Goal: Information Seeking & Learning: Learn about a topic

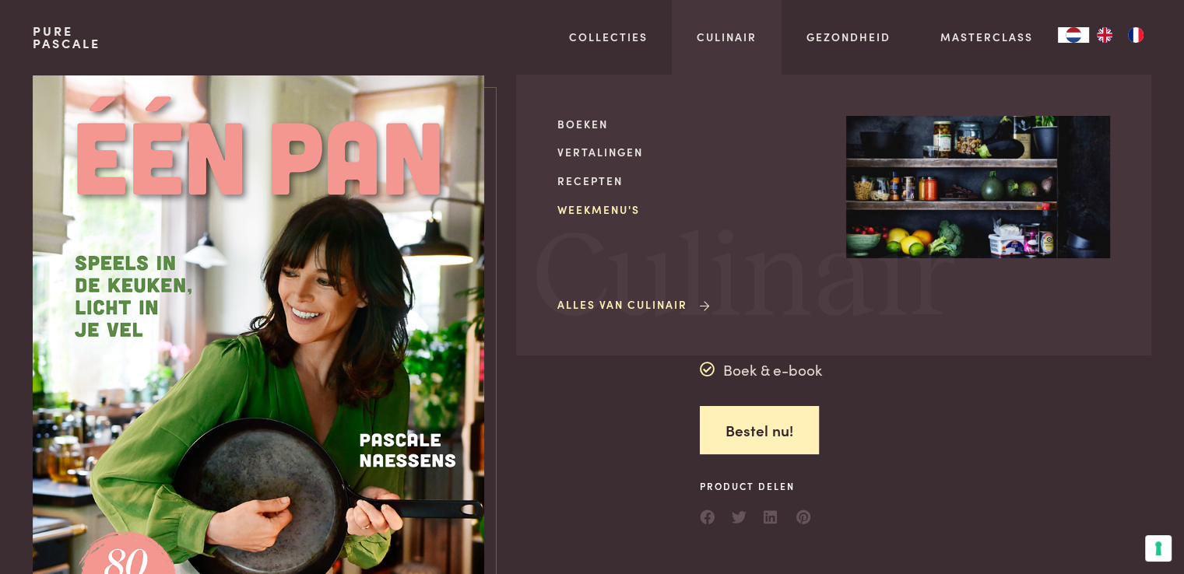
click at [609, 209] on link "Weekmenu's" at bounding box center [689, 210] width 264 height 16
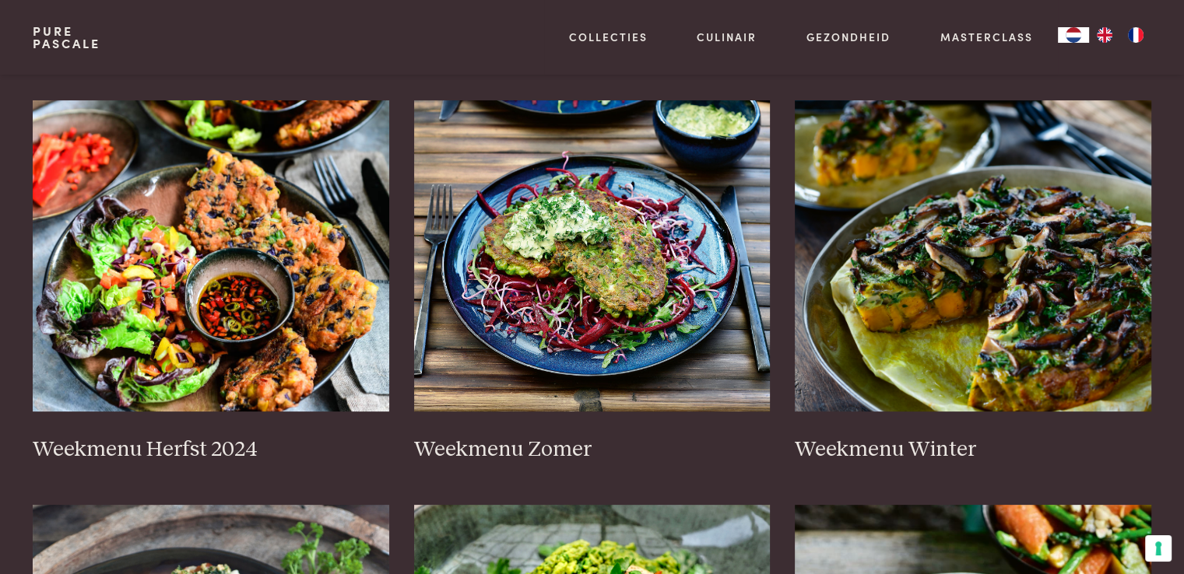
scroll to position [307, 0]
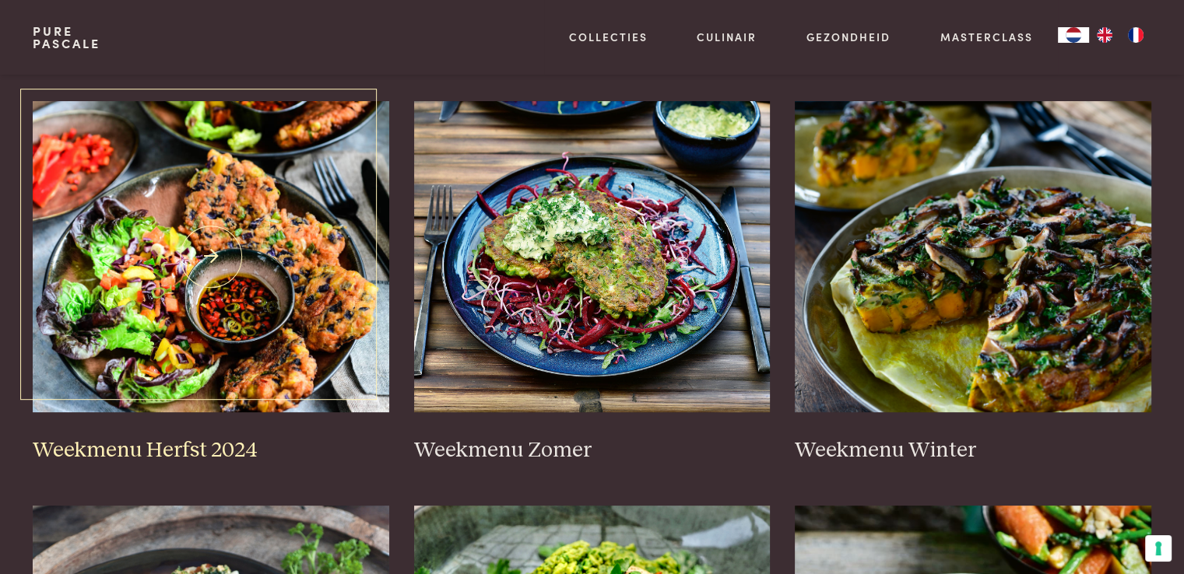
click at [191, 449] on h3 "Weekmenu Herfst 2024" at bounding box center [211, 450] width 356 height 27
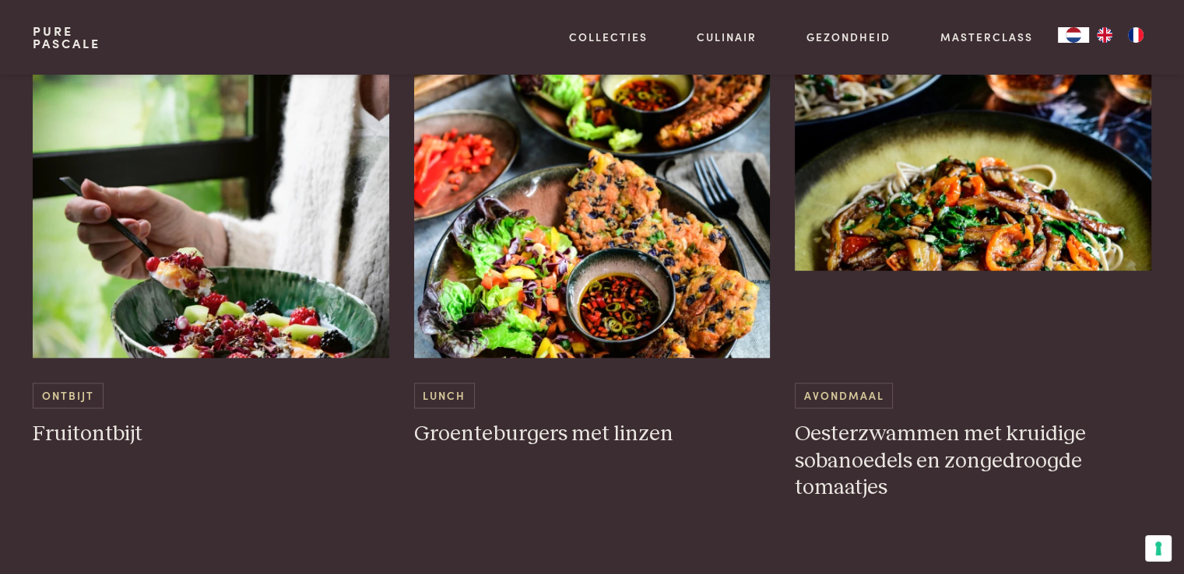
scroll to position [1565, 0]
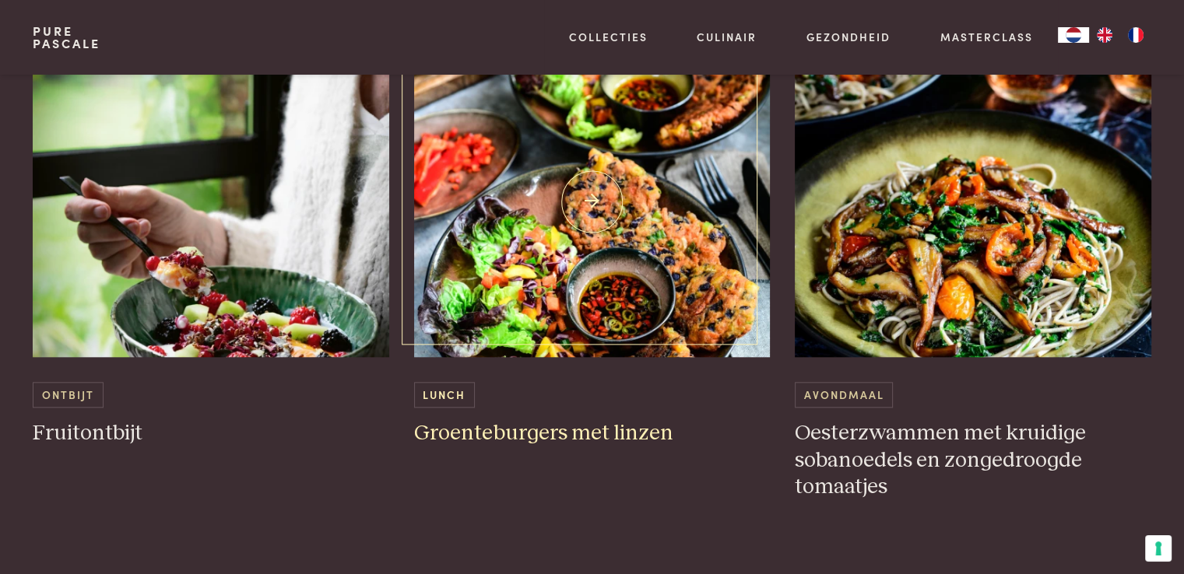
click at [542, 430] on h3 "Groenteburgers met linzen" at bounding box center [592, 433] width 356 height 27
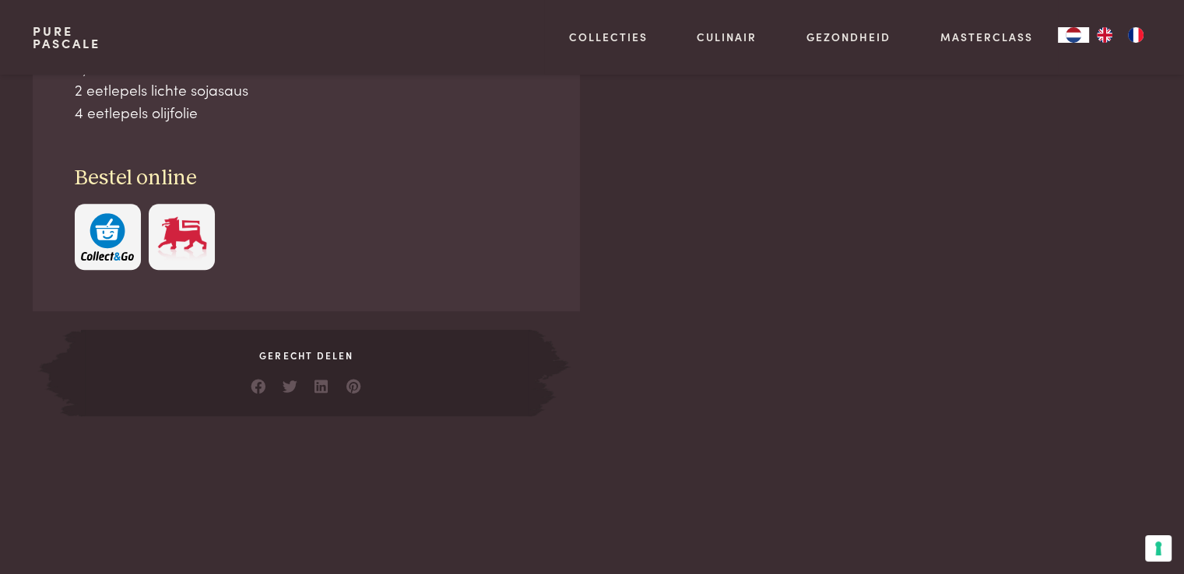
scroll to position [920, 0]
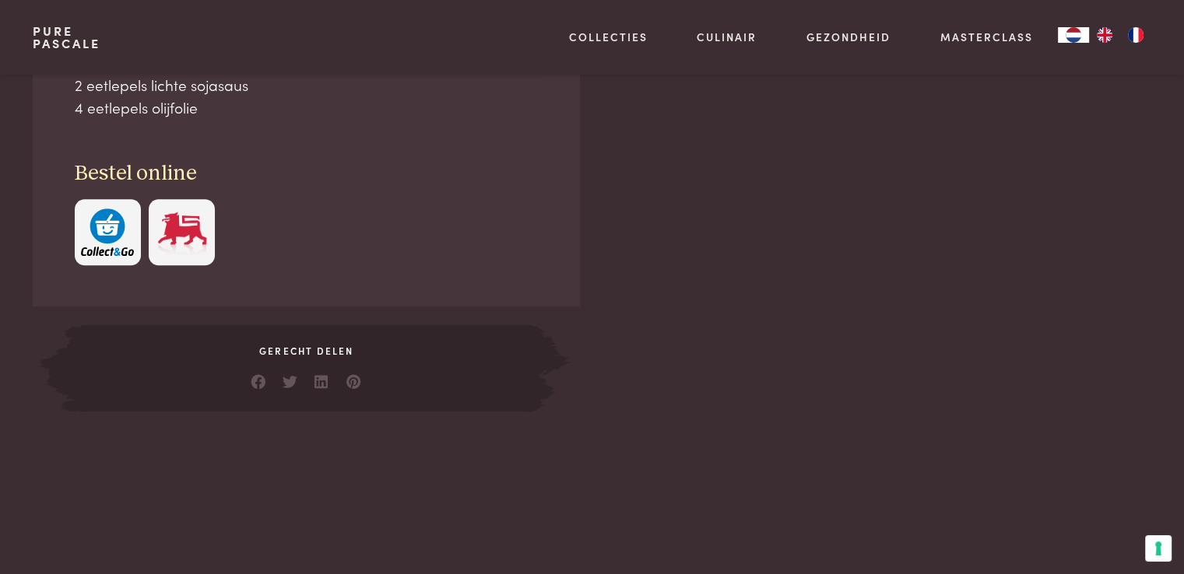
click at [106, 217] on img "button" at bounding box center [107, 232] width 53 height 47
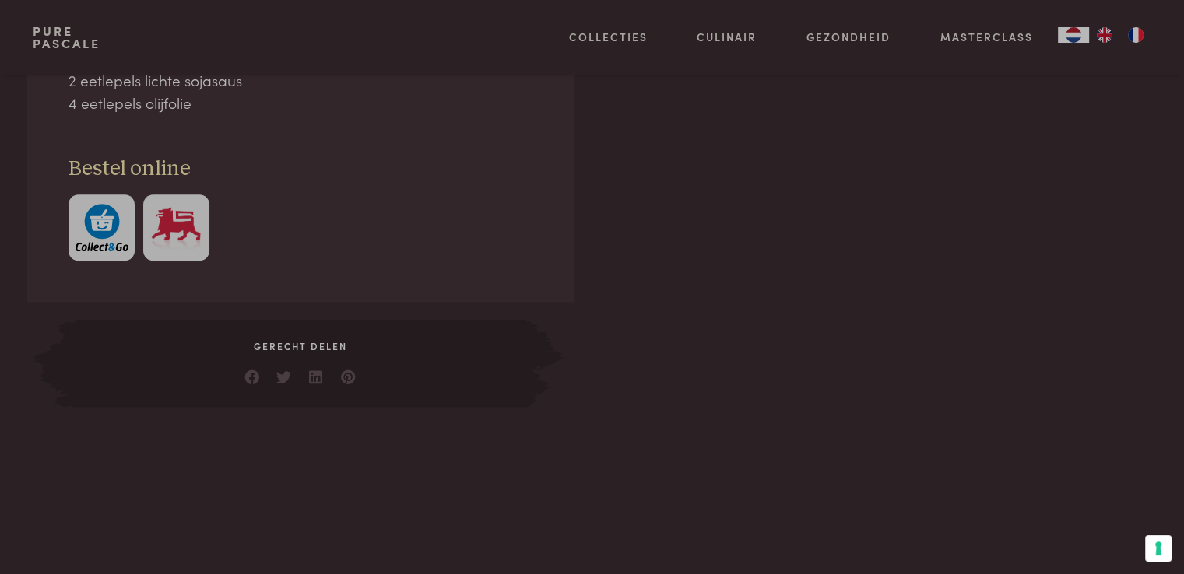
scroll to position [926, 0]
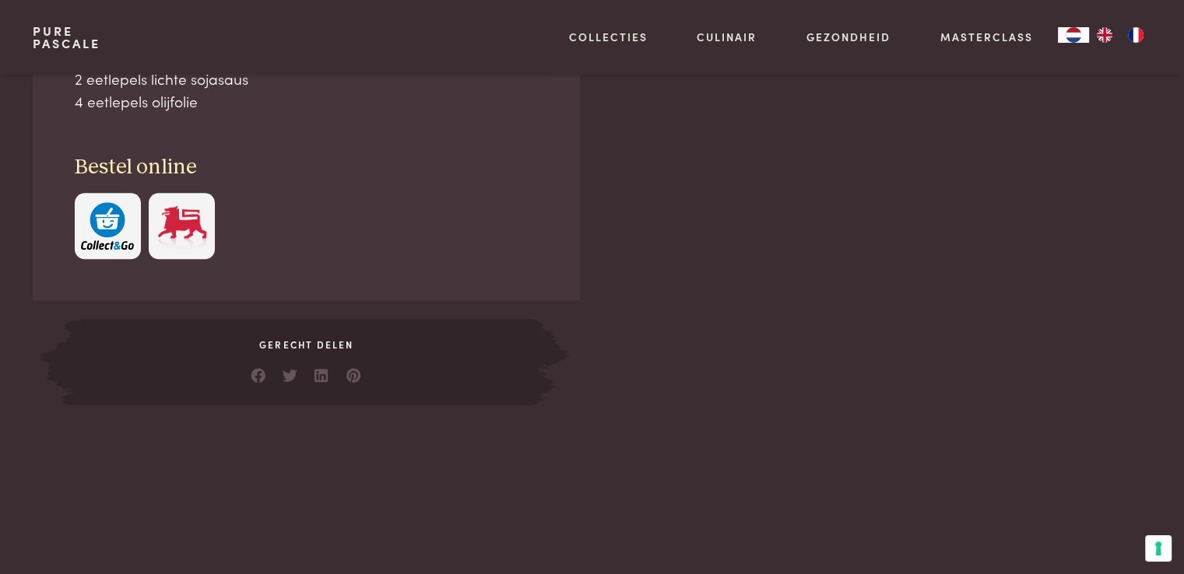
click at [181, 215] on img at bounding box center [182, 225] width 53 height 47
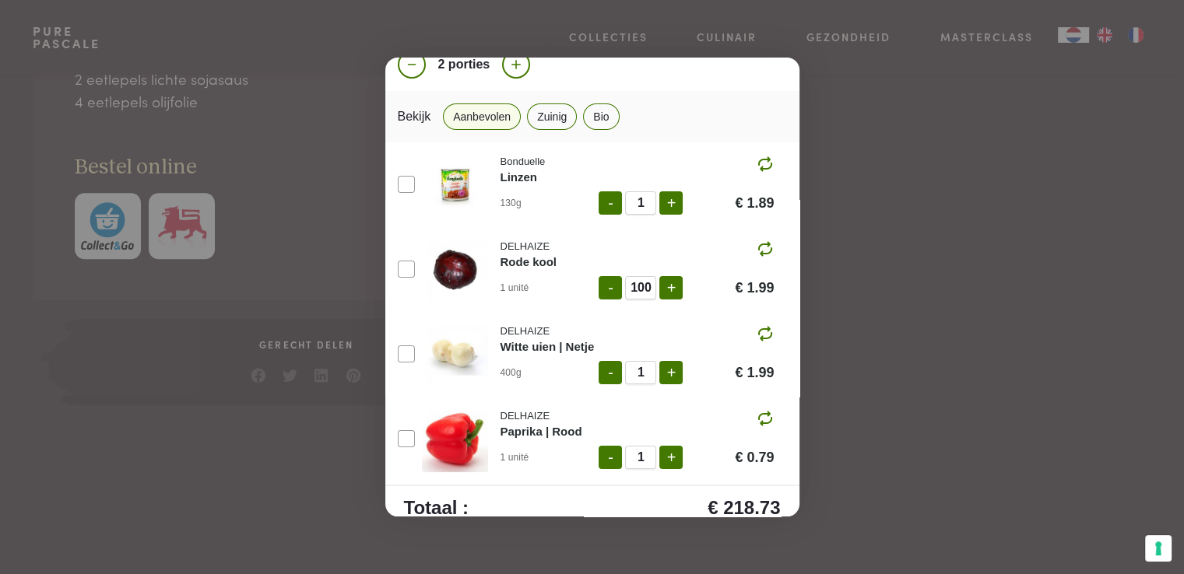
scroll to position [0, 0]
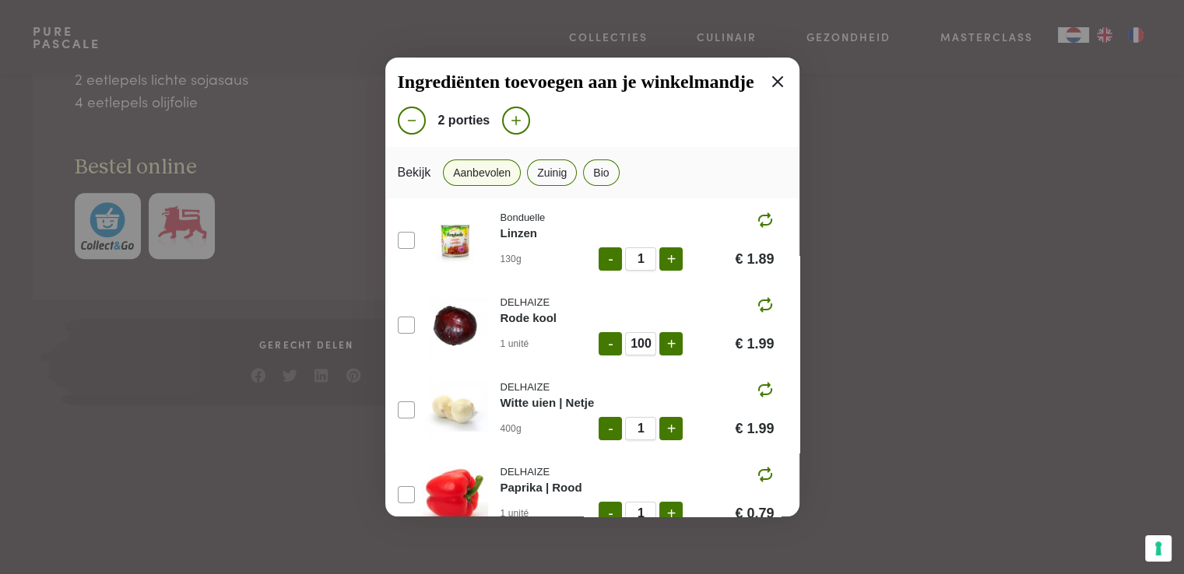
click at [768, 77] on icon at bounding box center [777, 81] width 19 height 19
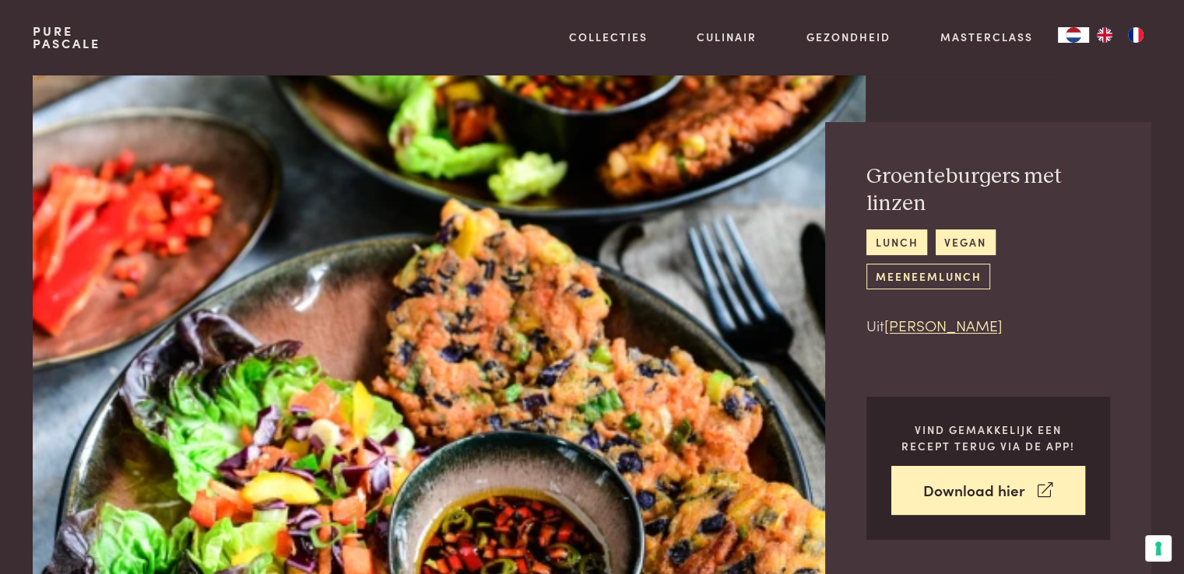
click at [918, 276] on link "meeneemlunch" at bounding box center [928, 277] width 124 height 26
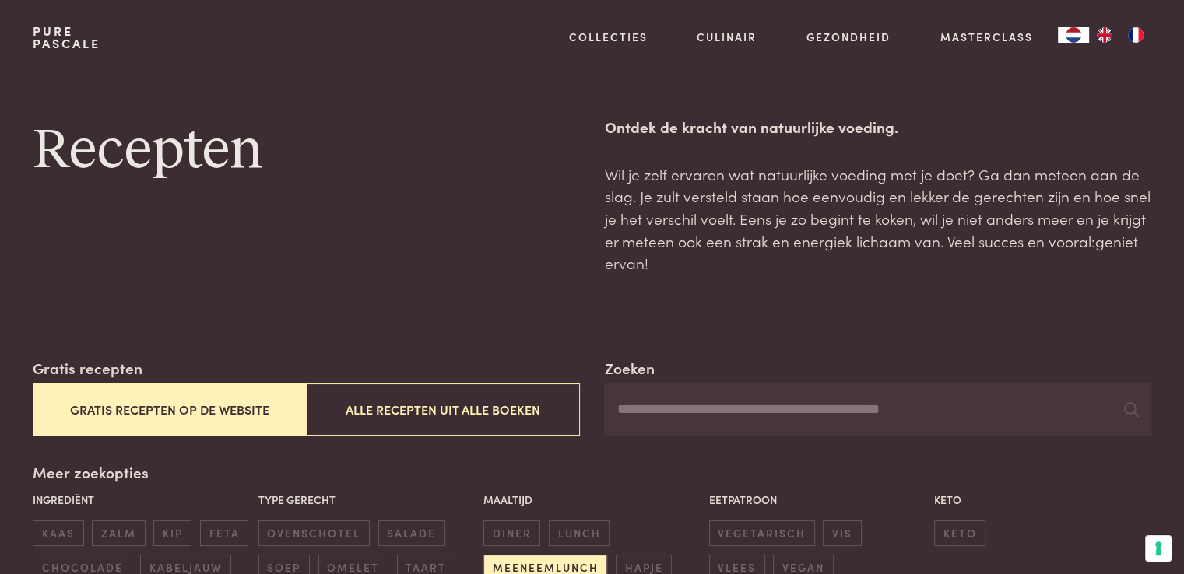
click at [230, 409] on button "Gratis recepten op de website" at bounding box center [169, 410] width 273 height 52
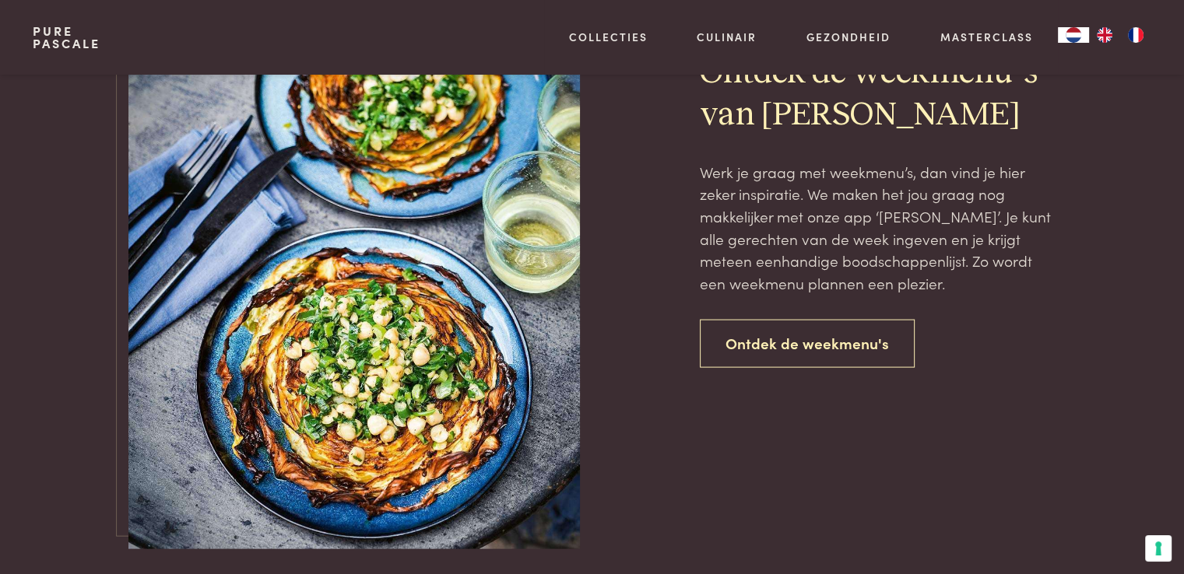
scroll to position [3117, 0]
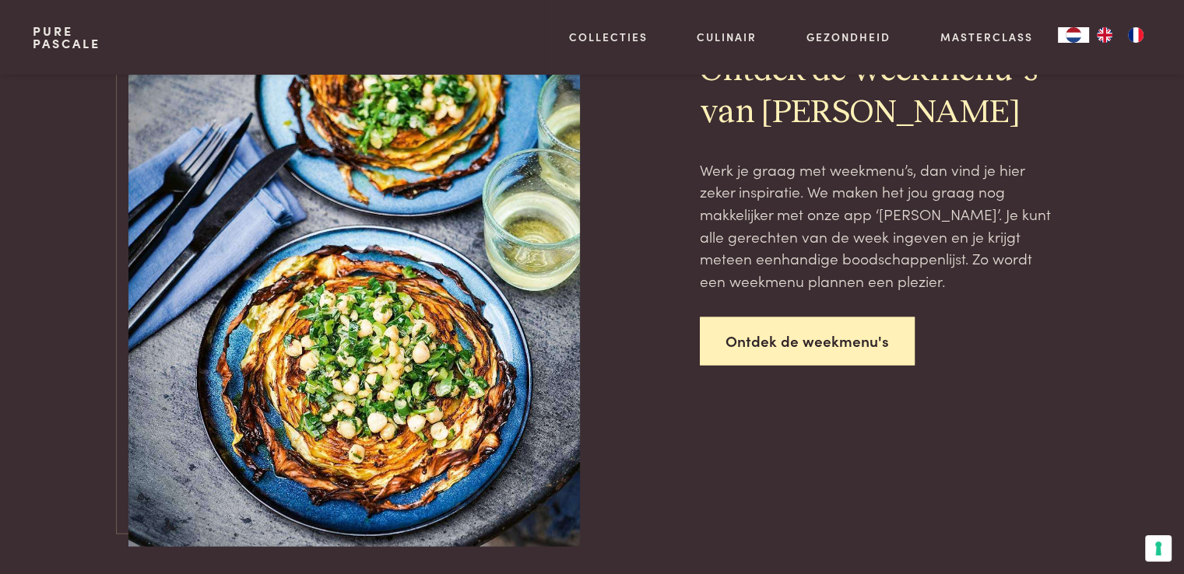
click at [845, 339] on link "Ontdek de weekmenu's" at bounding box center [807, 342] width 215 height 49
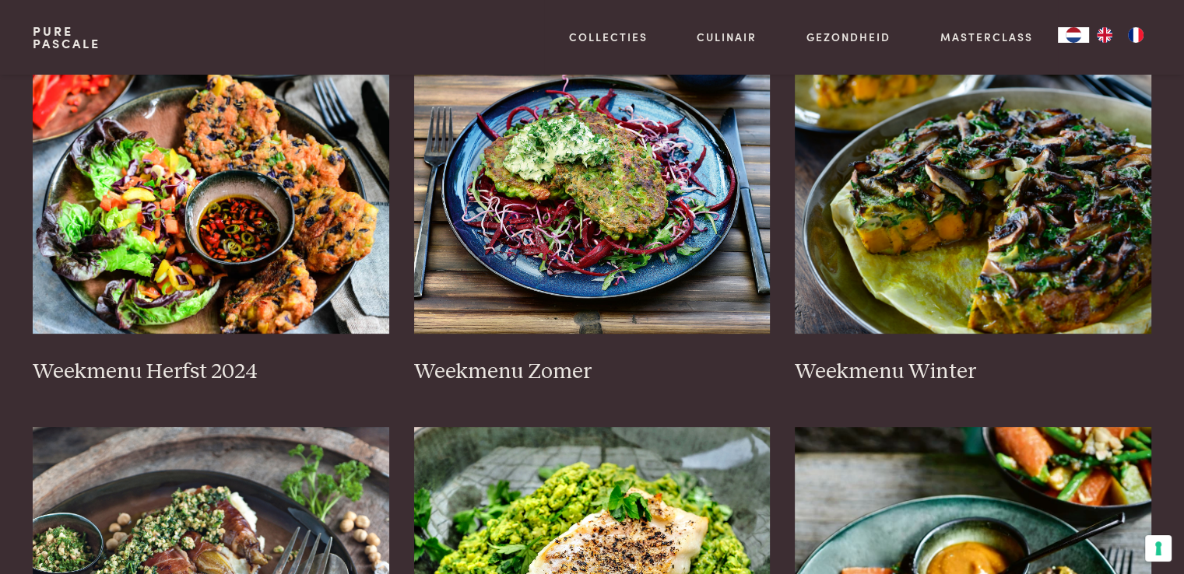
scroll to position [388, 0]
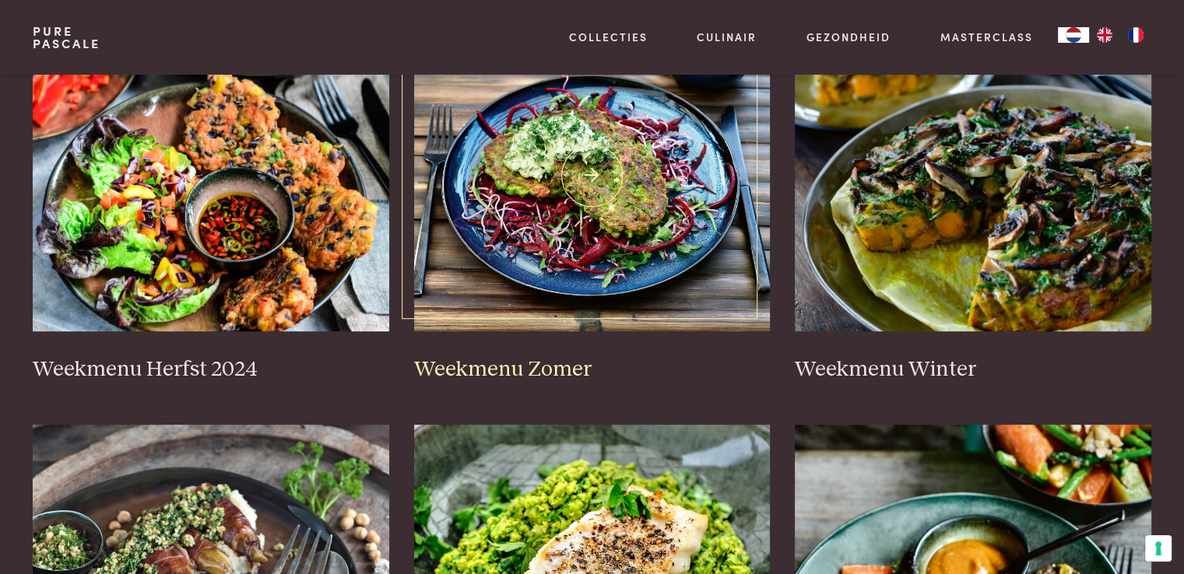
click at [553, 253] on img at bounding box center [592, 175] width 356 height 311
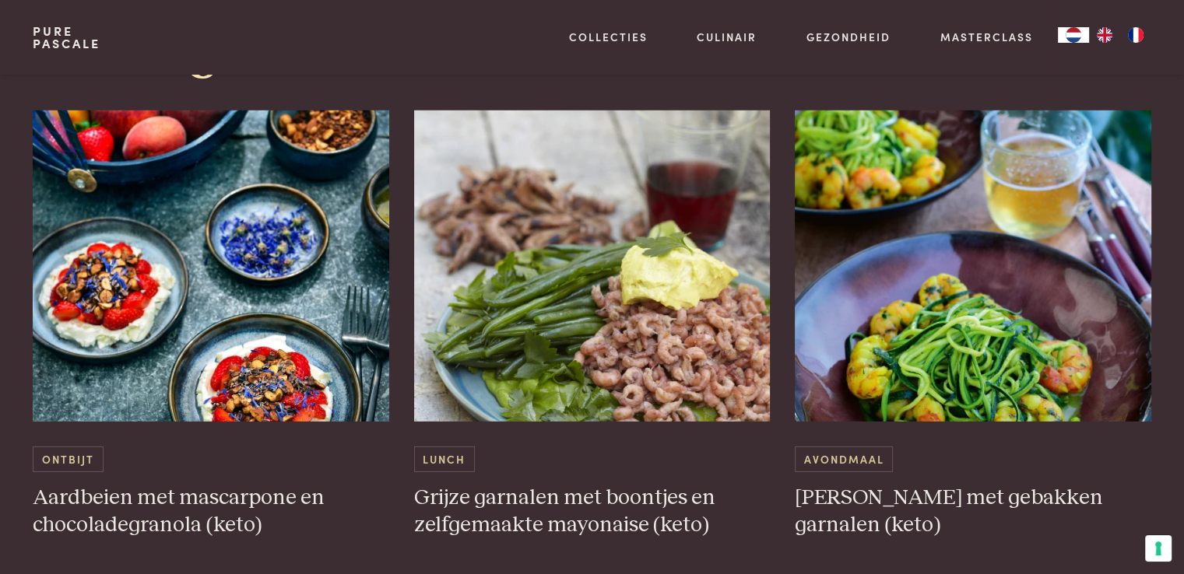
scroll to position [4641, 0]
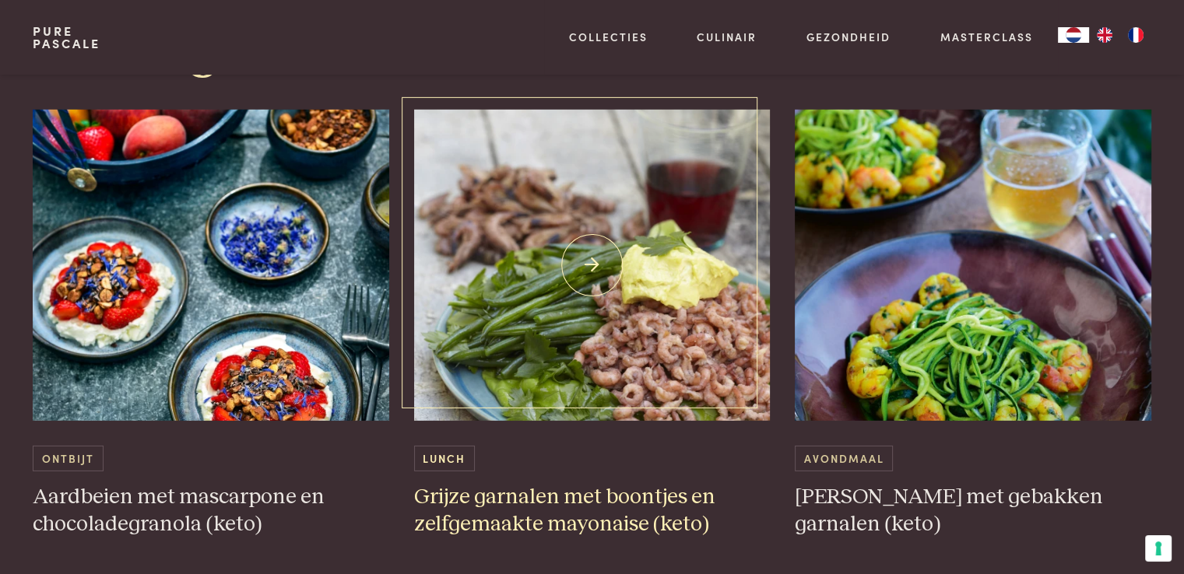
click at [586, 231] on img at bounding box center [592, 265] width 356 height 311
